Goal: Task Accomplishment & Management: Use online tool/utility

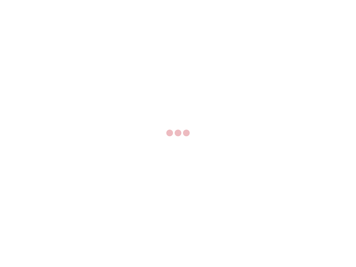
select select "US"
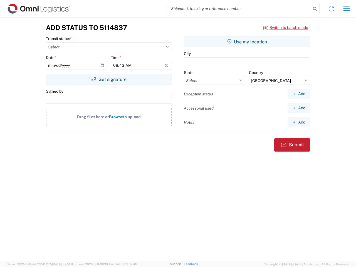
click at [239, 9] on input "search" at bounding box center [239, 8] width 144 height 11
click at [315, 9] on icon at bounding box center [315, 9] width 8 height 8
click at [332, 9] on icon at bounding box center [331, 8] width 9 height 9
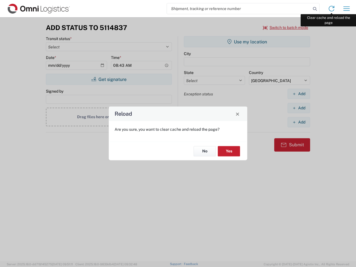
click at [347, 9] on div "Reload Are you sure, you want to clear cache and reload the page? No Yes" at bounding box center [178, 133] width 356 height 267
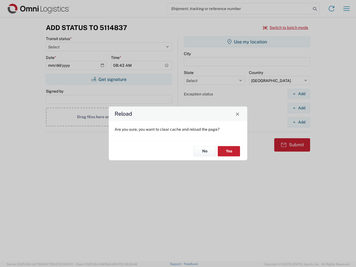
click at [286, 28] on div "Reload Are you sure, you want to clear cache and reload the page? No Yes" at bounding box center [178, 133] width 356 height 267
click at [109, 79] on div "Reload Are you sure, you want to clear cache and reload the page? No Yes" at bounding box center [178, 133] width 356 height 267
click at [247, 42] on div "Reload Are you sure, you want to clear cache and reload the page? No Yes" at bounding box center [178, 133] width 356 height 267
click at [299, 94] on div "Reload Are you sure, you want to clear cache and reload the page? No Yes" at bounding box center [178, 133] width 356 height 267
click at [299, 108] on div "Reload Are you sure, you want to clear cache and reload the page? No Yes" at bounding box center [178, 133] width 356 height 267
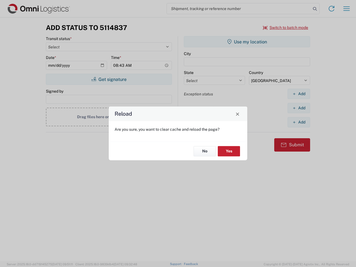
click at [299, 122] on div "Reload Are you sure, you want to clear cache and reload the page? No Yes" at bounding box center [178, 133] width 356 height 267
